Goal: Find contact information: Find contact information

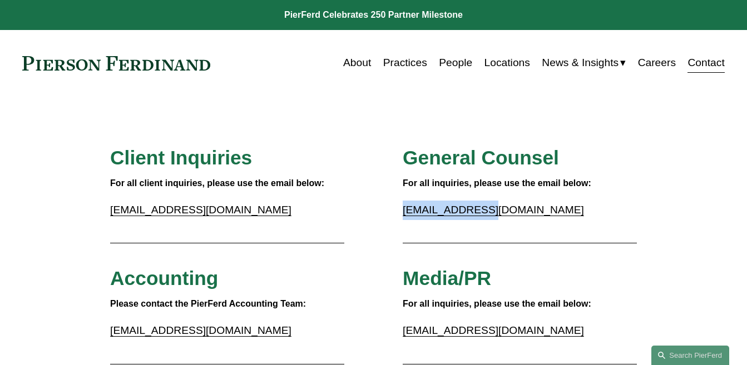
drag, startPoint x: 502, startPoint y: 209, endPoint x: 400, endPoint y: 216, distance: 102.0
copy link "[EMAIL_ADDRESS][DOMAIN_NAME]"
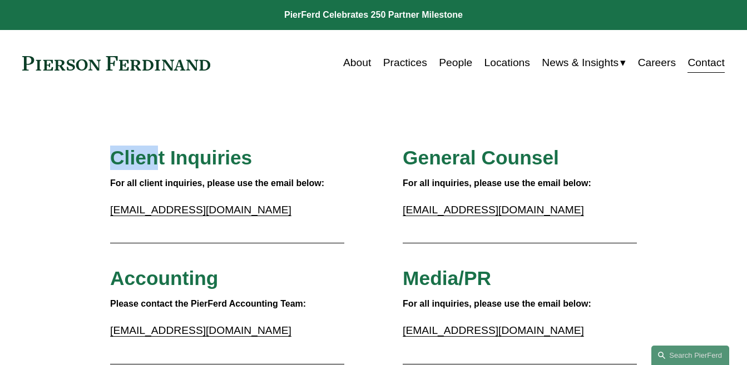
drag, startPoint x: 113, startPoint y: 161, endPoint x: 154, endPoint y: 160, distance: 41.2
click at [154, 160] on span "Client Inquiries" at bounding box center [181, 158] width 142 height 22
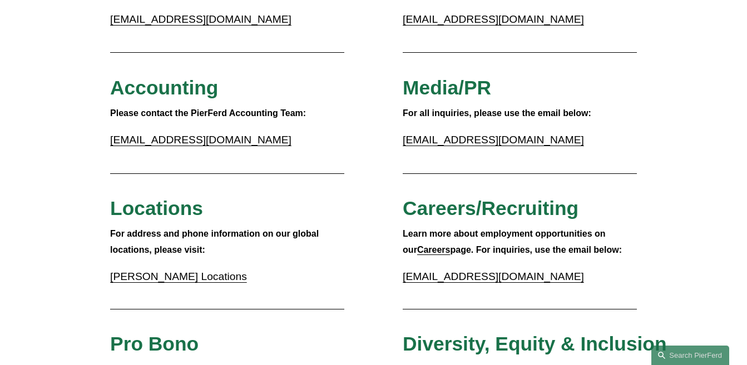
scroll to position [371, 0]
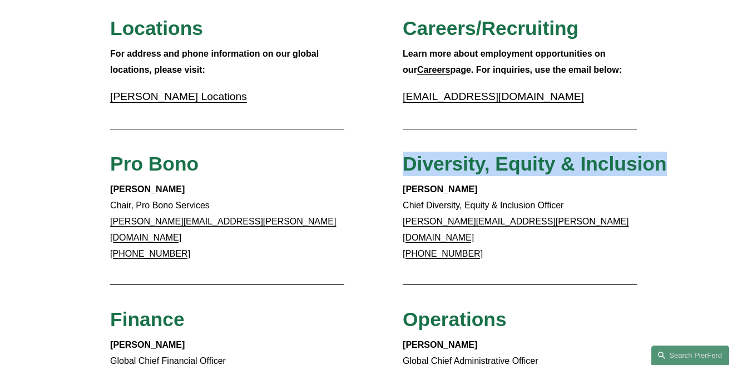
drag, startPoint x: 398, startPoint y: 173, endPoint x: 678, endPoint y: 168, distance: 280.8
click at [678, 168] on div "Client Inquiries For all client inquiries, please use the email below: [EMAIL_A…" at bounding box center [373, 299] width 747 height 1048
copy span "Diversity, Equity & Inclusion"
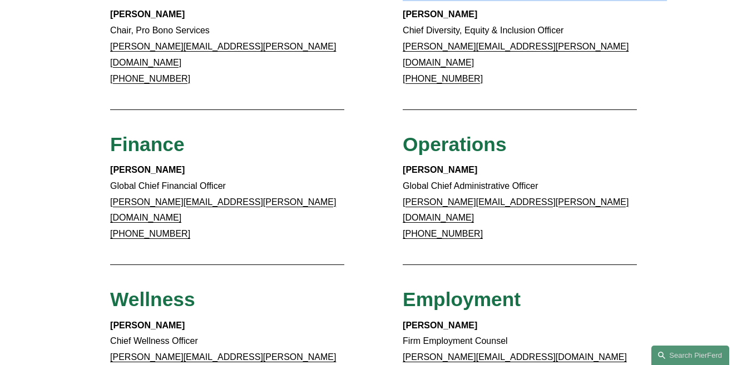
scroll to position [556, 0]
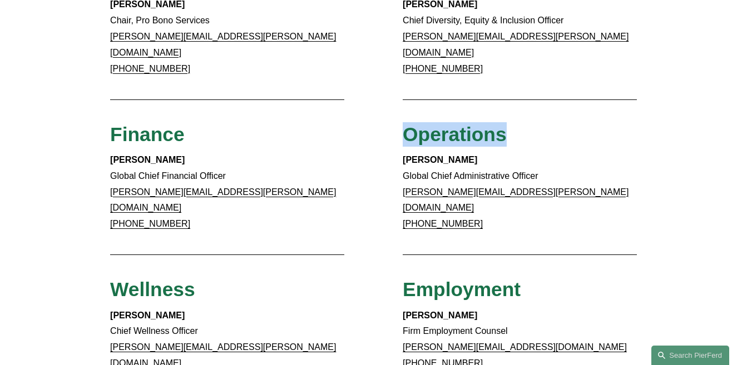
drag, startPoint x: 513, startPoint y: 122, endPoint x: 403, endPoint y: 130, distance: 110.3
click at [403, 130] on h3 "Operations" at bounding box center [520, 134] width 234 height 24
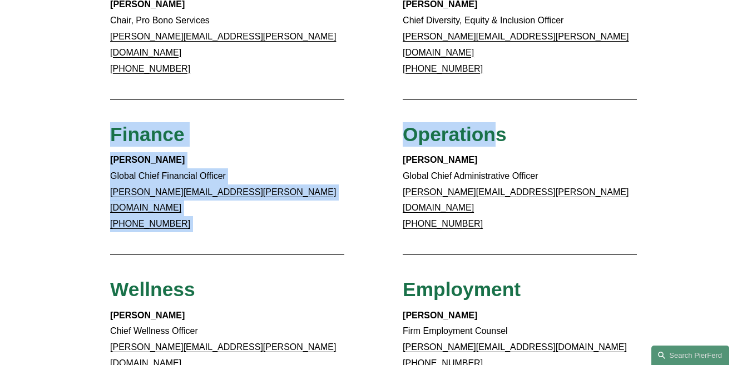
drag, startPoint x: 109, startPoint y: 126, endPoint x: 495, endPoint y: 120, distance: 385.9
click at [495, 120] on div "Client Inquiries For all client inquiries, please use the email below: [EMAIL_A…" at bounding box center [373, 114] width 747 height 1048
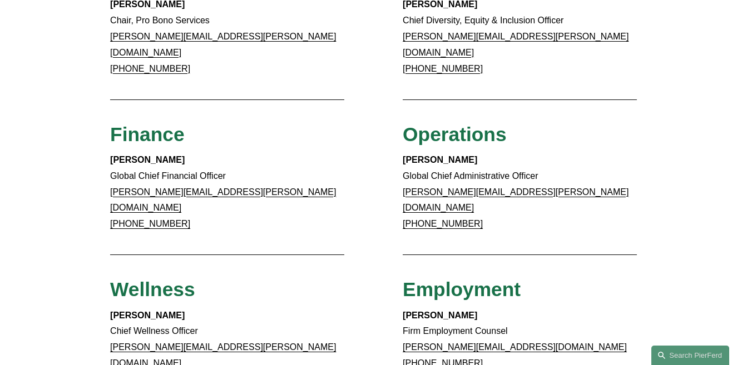
click at [632, 182] on p "[PERSON_NAME] Global Chief Administrative Officer [PERSON_NAME][EMAIL_ADDRESS][…" at bounding box center [520, 192] width 234 height 80
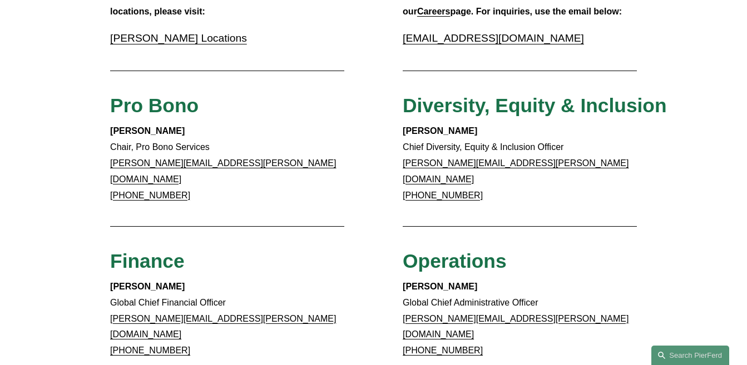
scroll to position [0, 0]
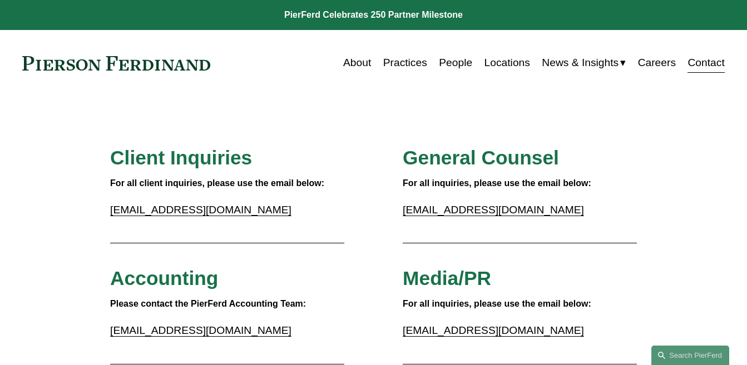
drag, startPoint x: 729, startPoint y: 1, endPoint x: 164, endPoint y: 140, distance: 581.7
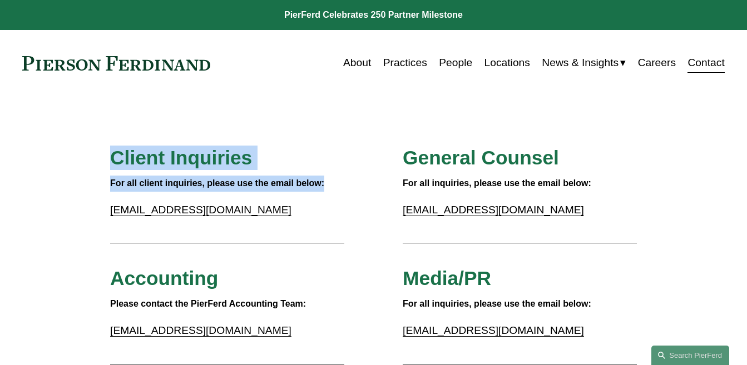
drag, startPoint x: 327, startPoint y: 185, endPoint x: 93, endPoint y: 162, distance: 235.1
copy div "Client Inquiries For all client inquiries, please use the email below:"
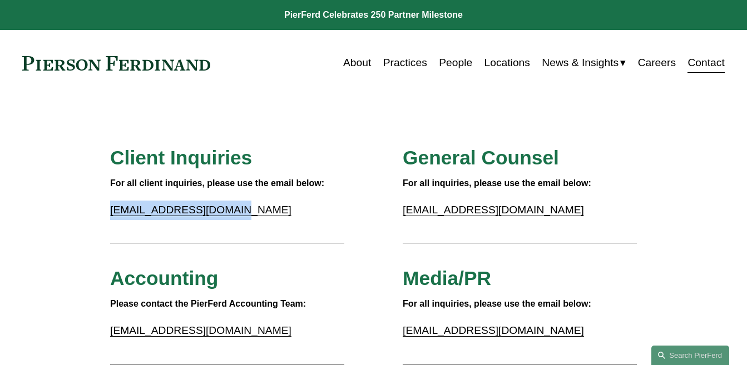
drag, startPoint x: 71, startPoint y: 213, endPoint x: 229, endPoint y: 211, distance: 157.4
copy link "[EMAIL_ADDRESS][DOMAIN_NAME]"
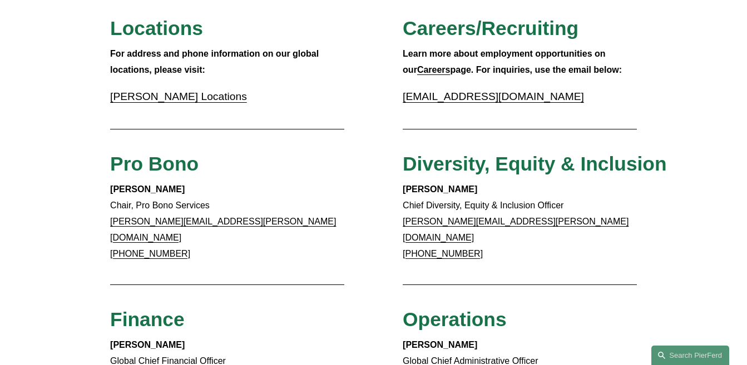
scroll to position [556, 0]
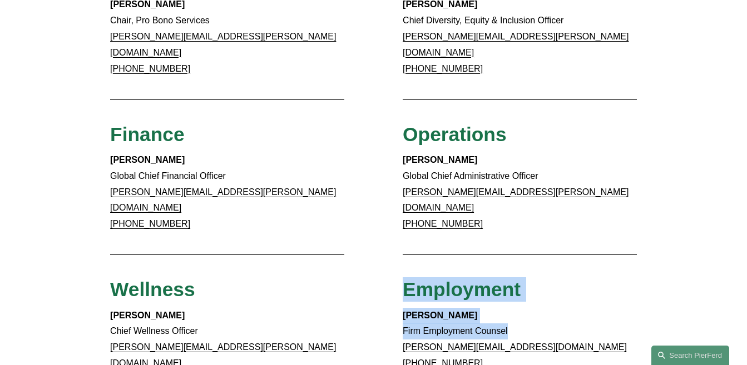
drag, startPoint x: 513, startPoint y: 308, endPoint x: 407, endPoint y: 262, distance: 115.6
click at [407, 262] on div "Client Inquiries For all client inquiries, please use the email below: [EMAIL_A…" at bounding box center [373, 114] width 747 height 1048
copy div "Employment [PERSON_NAME] Firm Employment Counsel"
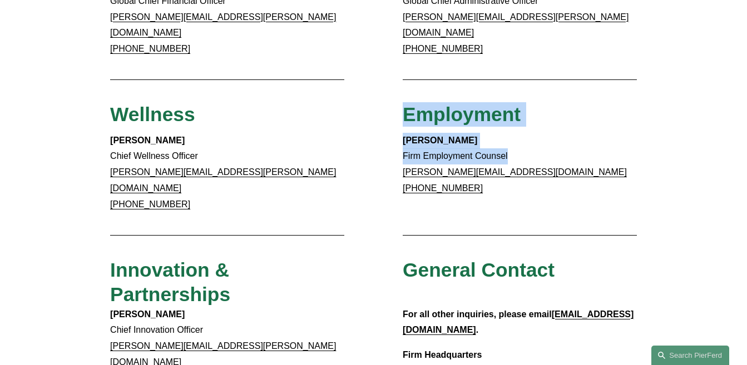
scroll to position [741, 0]
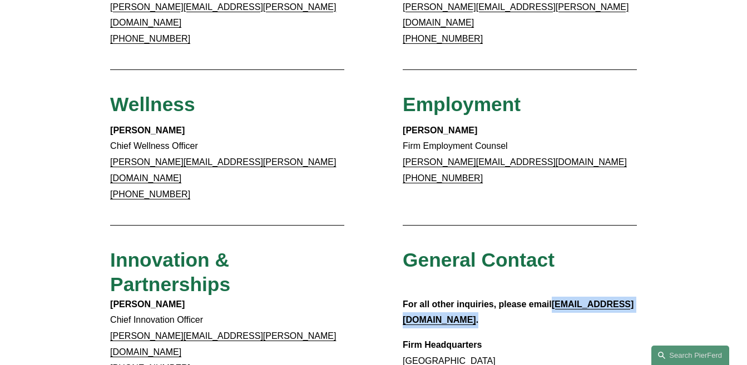
drag, startPoint x: 641, startPoint y: 266, endPoint x: 554, endPoint y: 268, distance: 87.3
copy p "[EMAIL_ADDRESS][DOMAIN_NAME] ."
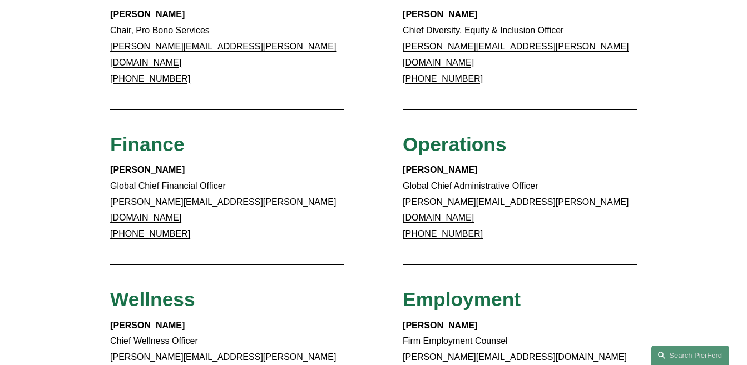
scroll to position [556, 0]
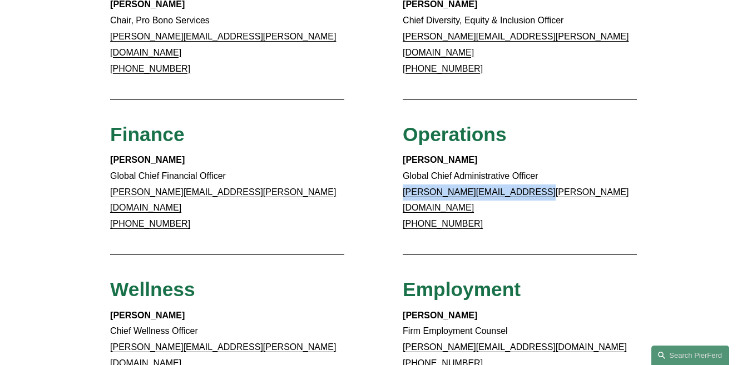
drag, startPoint x: 548, startPoint y: 181, endPoint x: 403, endPoint y: 185, distance: 145.2
click at [403, 185] on p "[PERSON_NAME] Global Chief Administrative Officer [PERSON_NAME][EMAIL_ADDRESS][…" at bounding box center [520, 192] width 234 height 80
copy link "[PERSON_NAME][EMAIL_ADDRESS][PERSON_NAME][DOMAIN_NAME]"
